Goal: Transaction & Acquisition: Purchase product/service

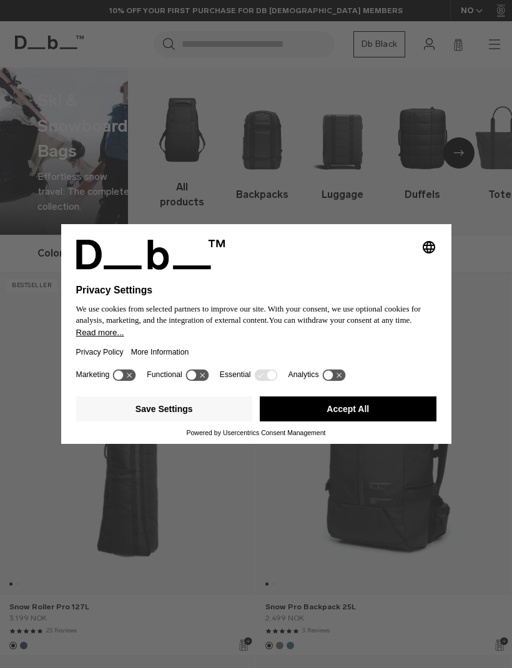
click at [143, 413] on button "Save Settings" at bounding box center [164, 408] width 177 height 25
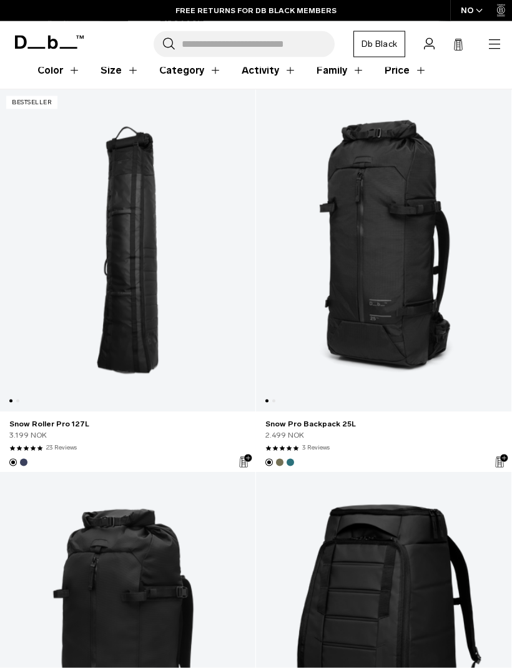
scroll to position [170, 0]
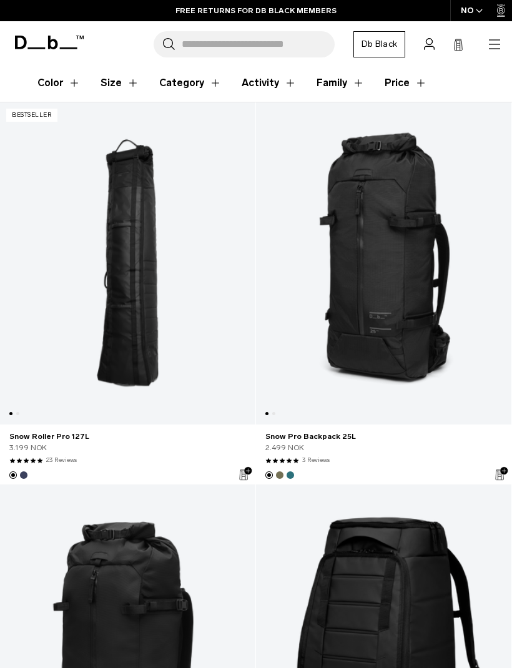
click at [118, 324] on link "Snow Roller Pro 127L" at bounding box center [127, 263] width 255 height 323
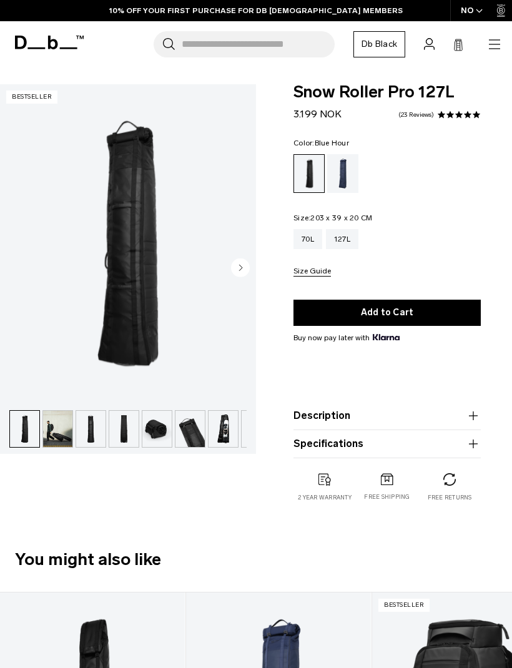
click at [349, 169] on div "Blue Hour" at bounding box center [343, 173] width 32 height 39
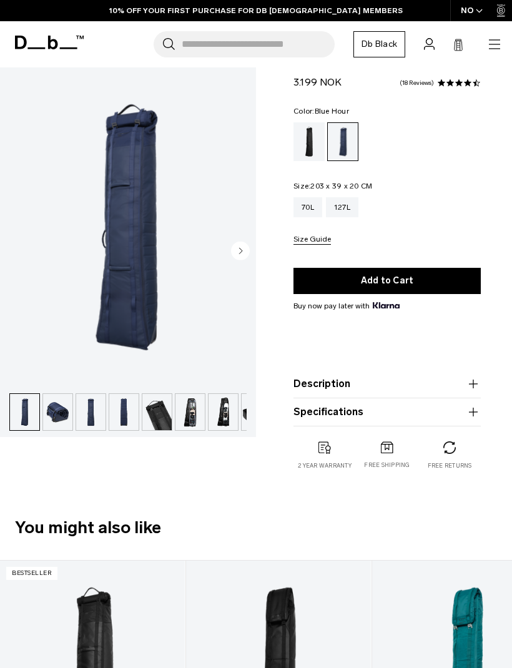
scroll to position [53, 0]
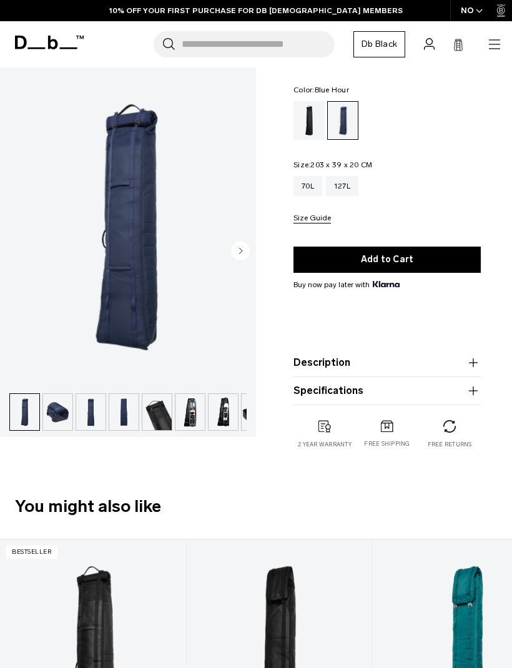
click at [96, 416] on img "button" at bounding box center [90, 412] width 29 height 36
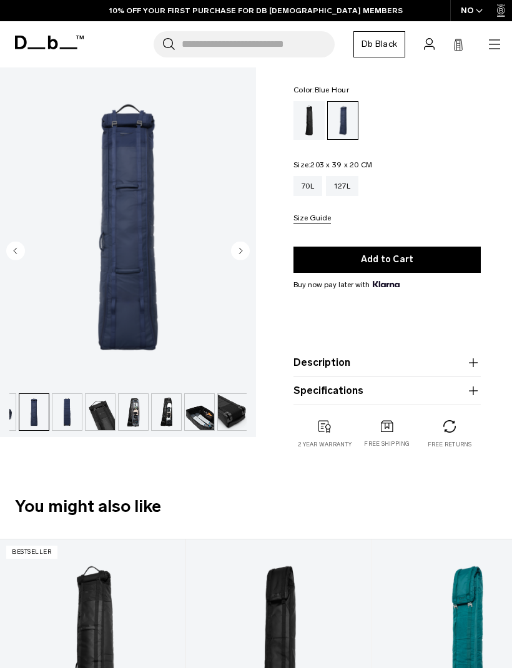
scroll to position [0, 58]
click at [105, 416] on img "button" at bounding box center [98, 412] width 29 height 36
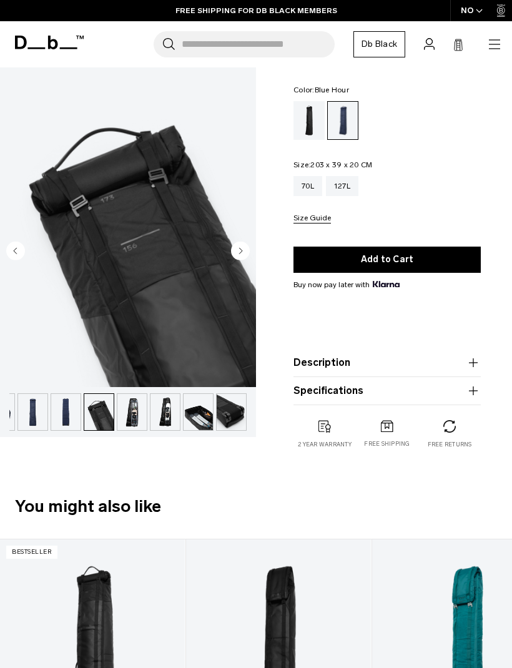
click at [132, 412] on img "button" at bounding box center [131, 412] width 29 height 36
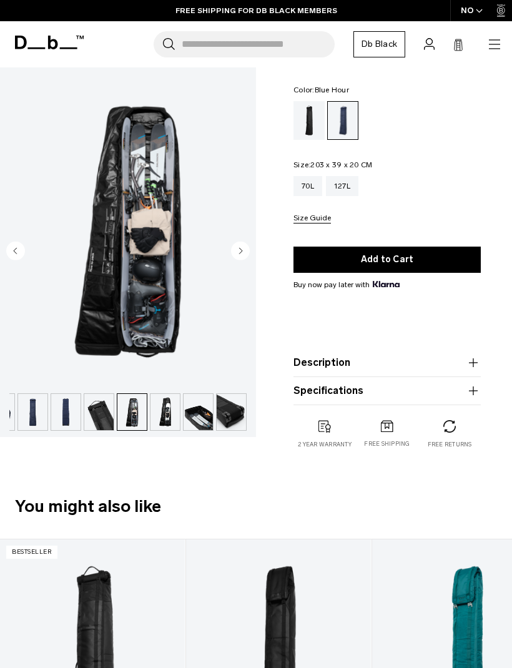
click at [166, 410] on img "button" at bounding box center [164, 412] width 29 height 36
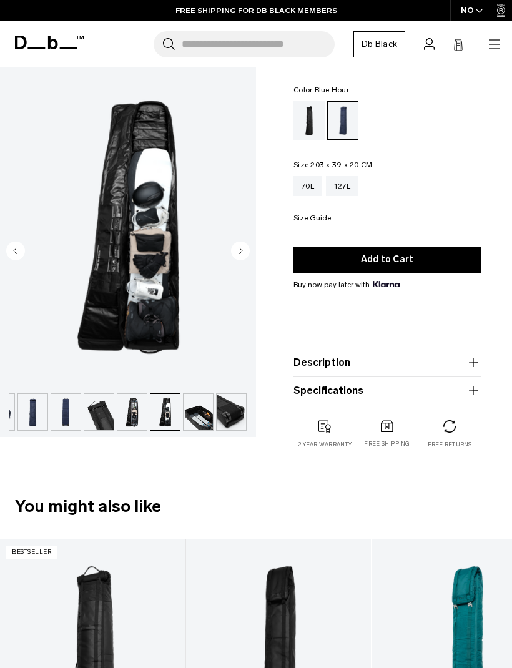
click at [135, 411] on img "button" at bounding box center [131, 412] width 29 height 36
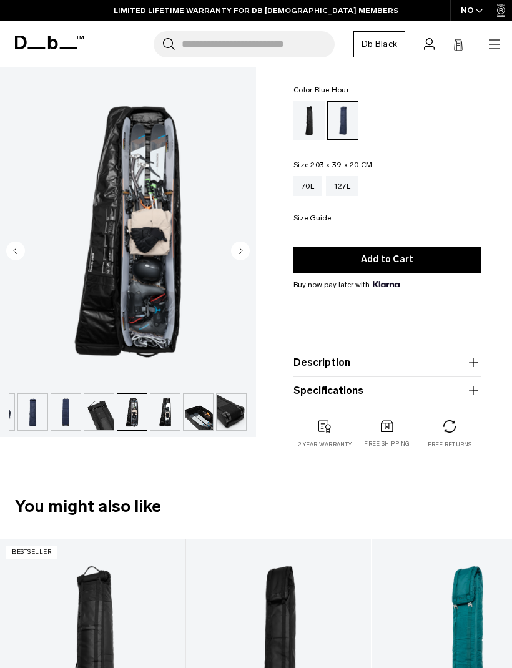
click at [168, 414] on img "button" at bounding box center [164, 412] width 29 height 36
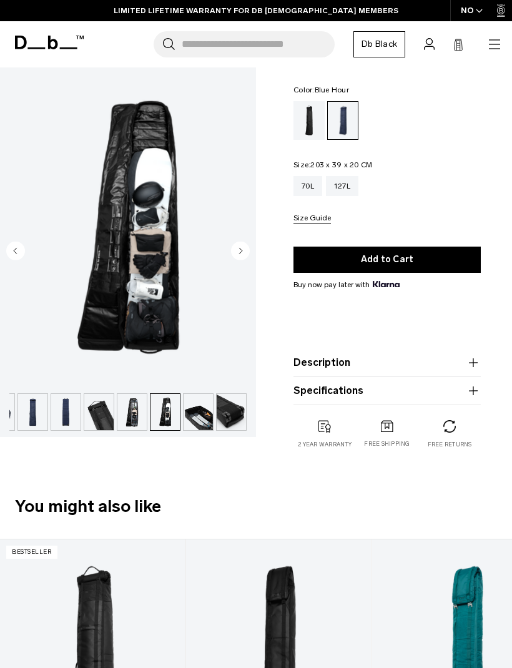
click at [201, 411] on img "button" at bounding box center [197, 412] width 29 height 36
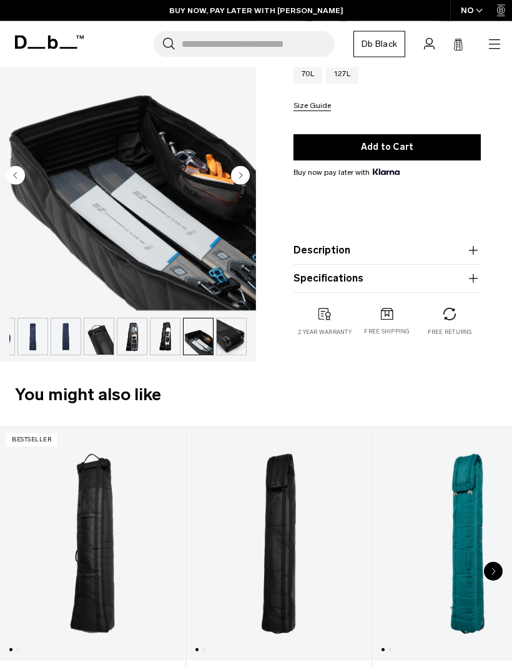
scroll to position [0, 0]
